Goal: Task Accomplishment & Management: Complete application form

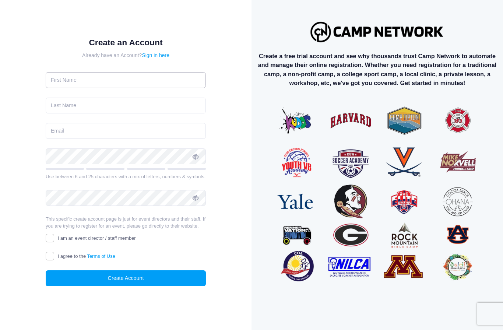
click at [61, 79] on input "text" at bounding box center [126, 80] width 160 height 16
type input "[PERSON_NAME]"
click at [56, 104] on input "text" at bounding box center [126, 106] width 160 height 16
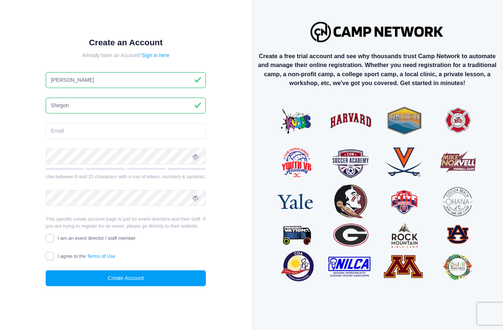
type input "Shegon"
click at [59, 135] on input "email" at bounding box center [126, 131] width 160 height 16
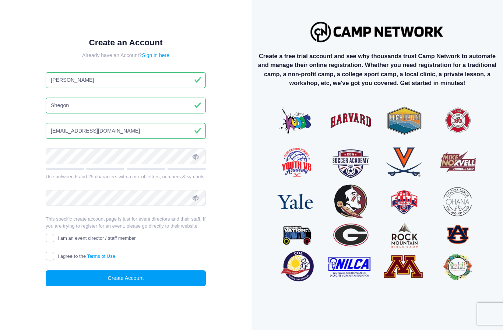
type input "[EMAIL_ADDRESS][DOMAIN_NAME]"
click at [198, 159] on icon at bounding box center [195, 156] width 6 height 6
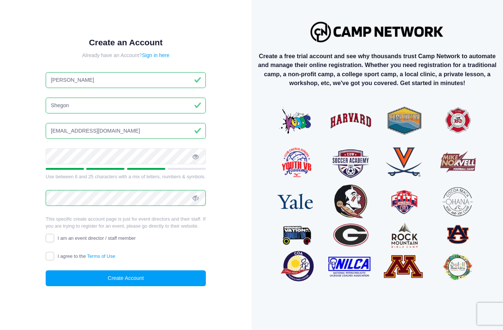
click at [50, 236] on input "I am an event director / staff member" at bounding box center [50, 238] width 8 height 8
click at [49, 236] on input "I am an event director / staff member" at bounding box center [50, 238] width 8 height 8
checkbox input "false"
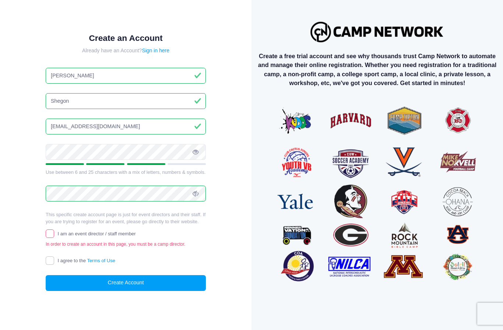
click at [49, 258] on input "I agree to the Terms of Use" at bounding box center [50, 260] width 8 height 8
checkbox input "true"
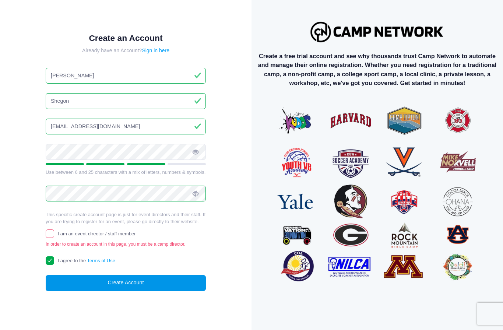
click at [68, 283] on button "Create Account" at bounding box center [126, 283] width 160 height 16
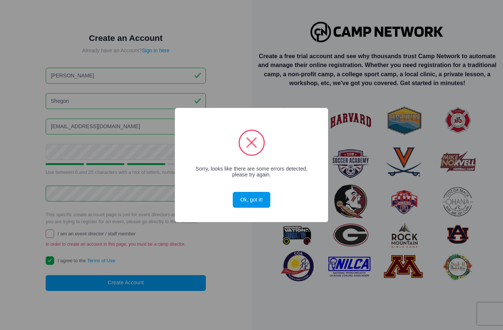
click at [244, 200] on button "Ok, got it!" at bounding box center [252, 200] width 38 height 16
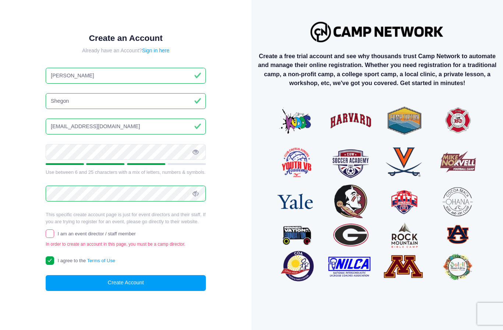
click at [50, 229] on input "I am an event director / staff member" at bounding box center [50, 233] width 8 height 8
checkbox input "true"
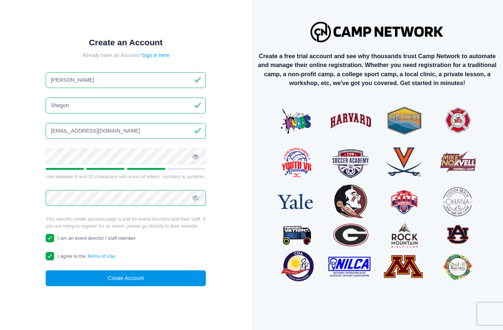
click at [91, 277] on button "Create Account" at bounding box center [126, 278] width 160 height 16
click at [205, 284] on button "Create Account" at bounding box center [126, 278] width 160 height 16
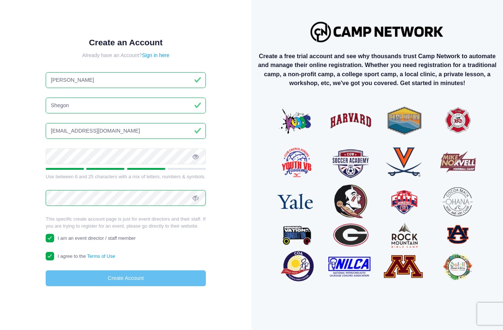
click at [0, 0] on div at bounding box center [0, 0] width 0 height 0
